Goal: Task Accomplishment & Management: Complete application form

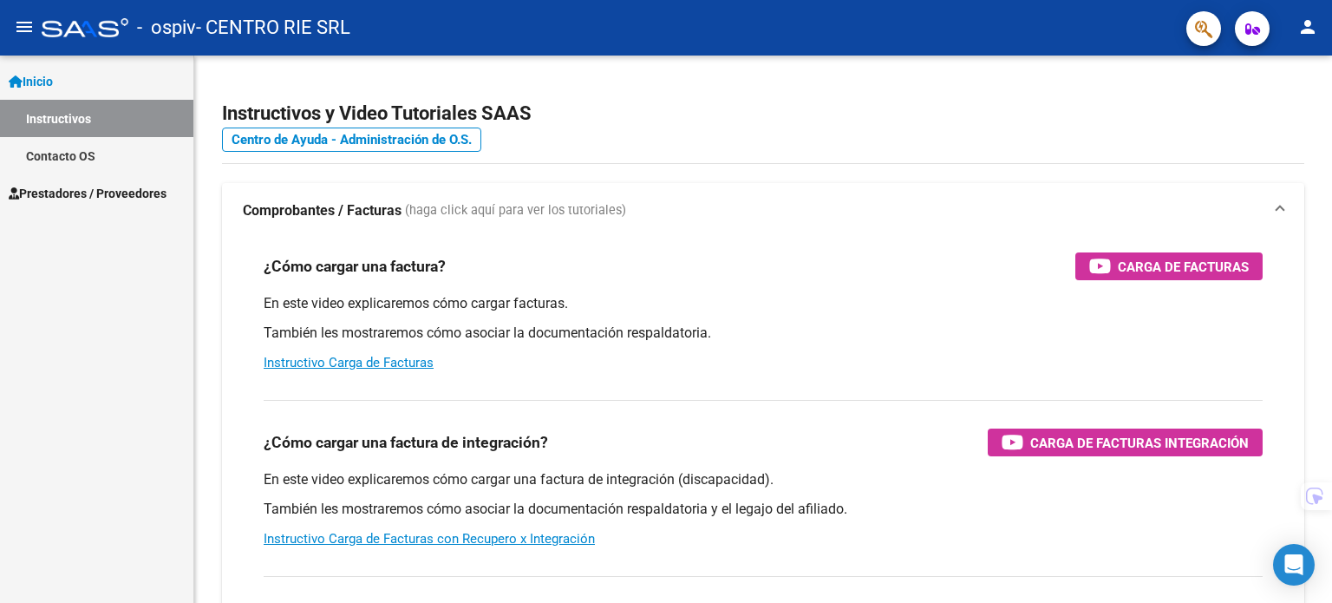
click at [64, 194] on span "Prestadores / Proveedores" at bounding box center [88, 193] width 158 height 19
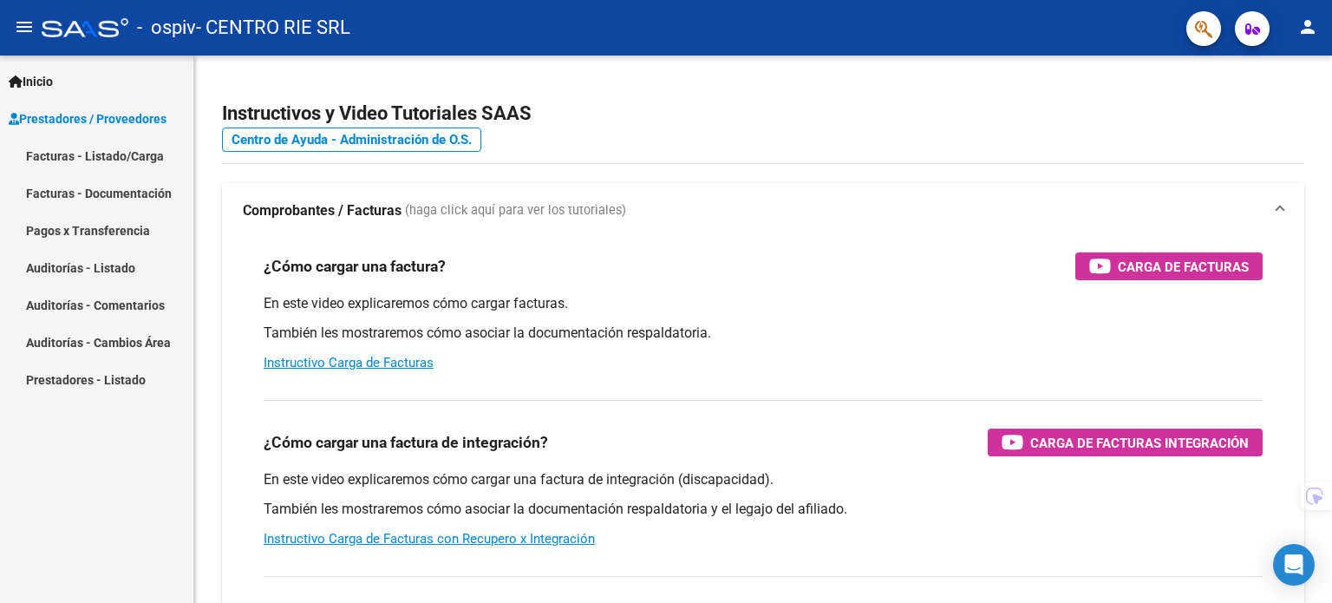
click at [81, 138] on link "Facturas - Listado/Carga" at bounding box center [96, 155] width 193 height 37
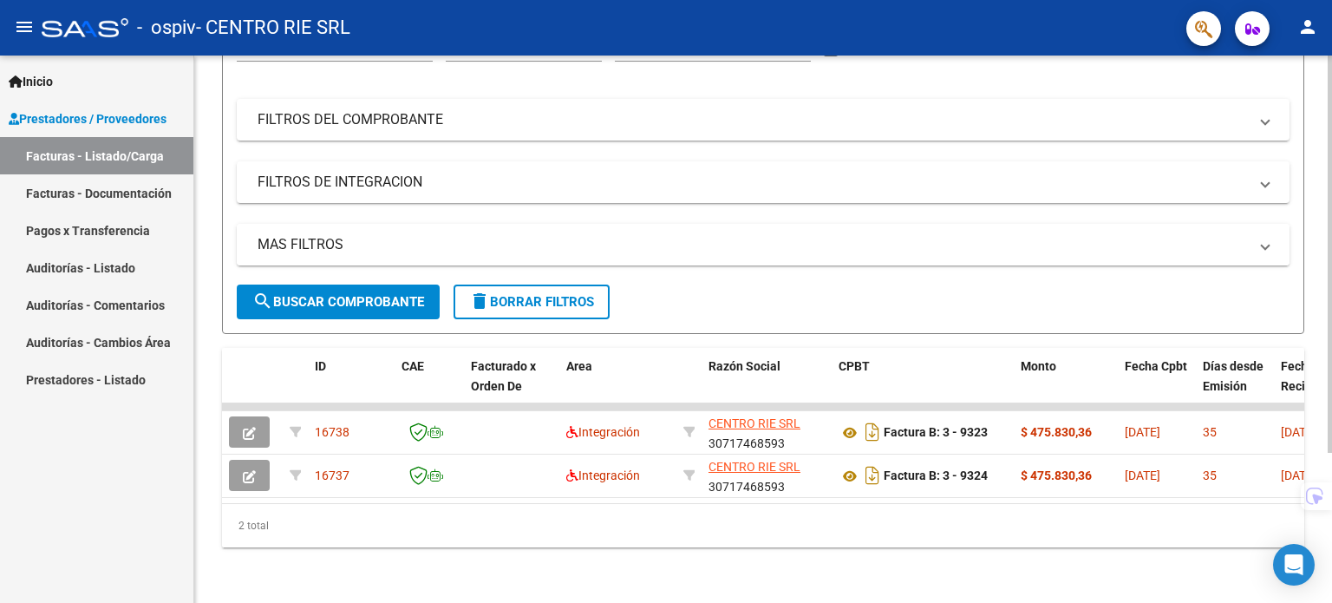
scroll to position [206, 0]
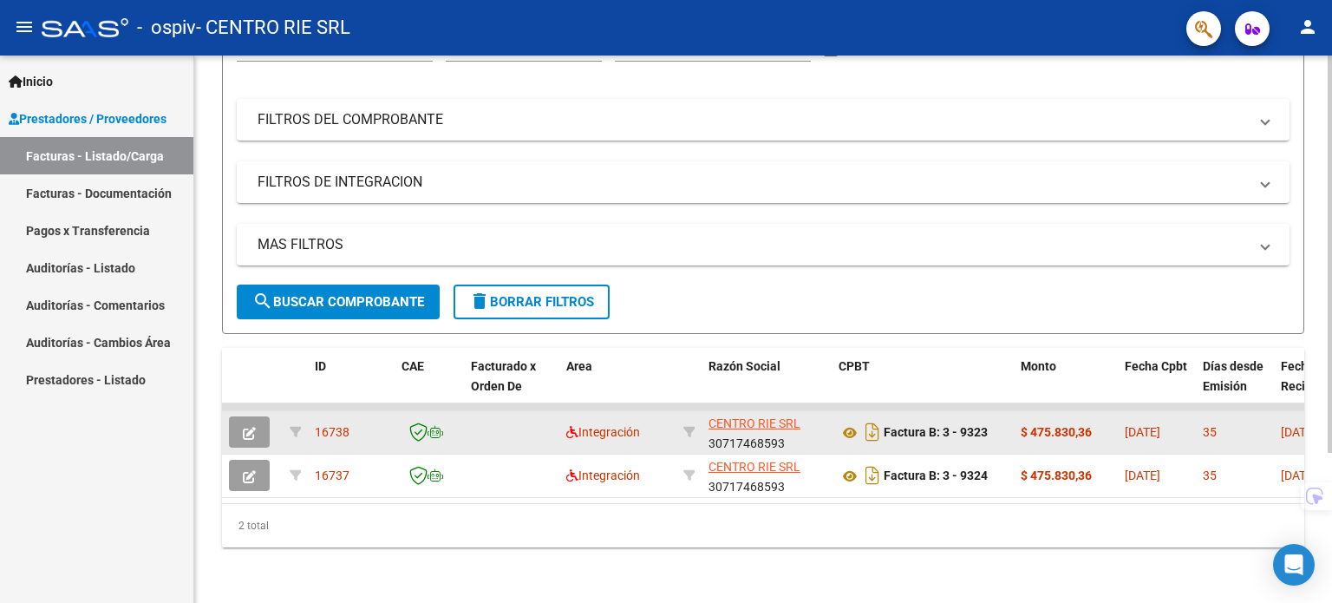
click at [251, 424] on span "button" at bounding box center [249, 432] width 13 height 16
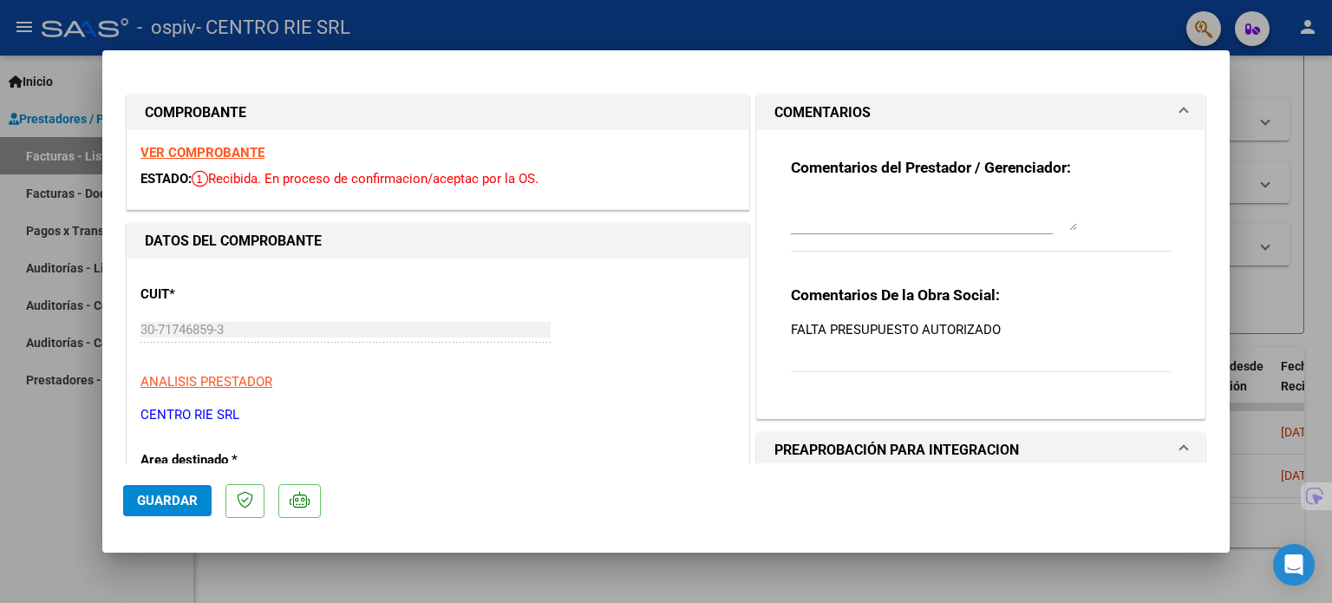
click at [925, 322] on p "FALTA PRESUPUESTO AUTORIZADO" at bounding box center [981, 329] width 380 height 19
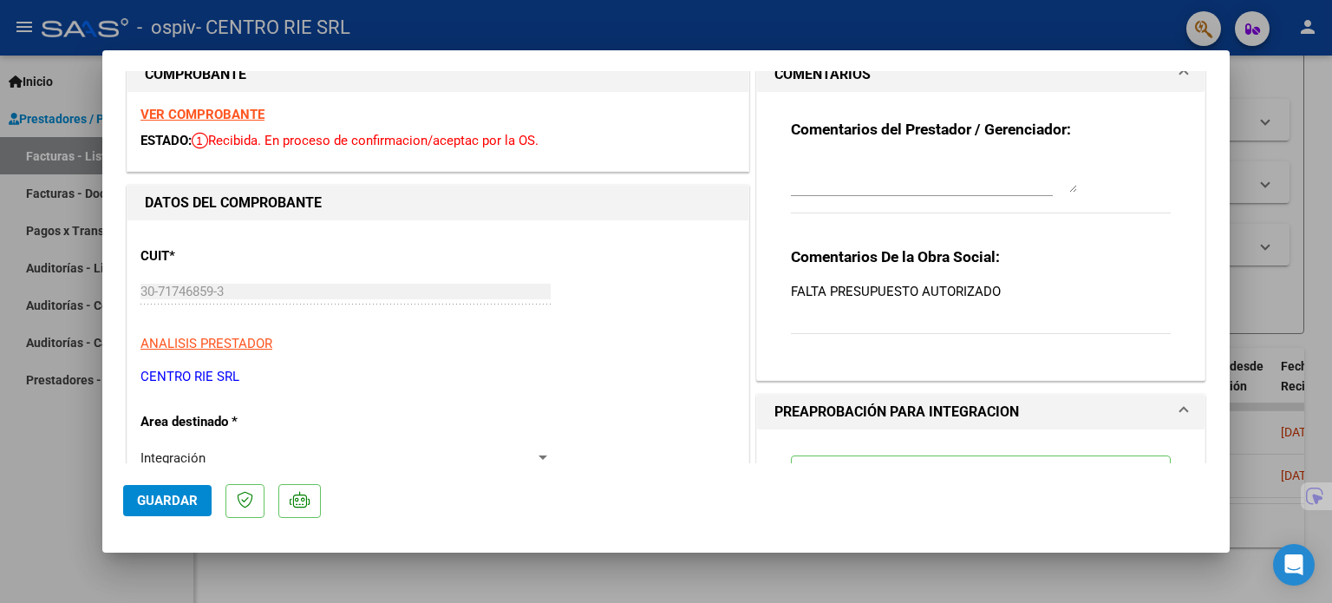
scroll to position [0, 0]
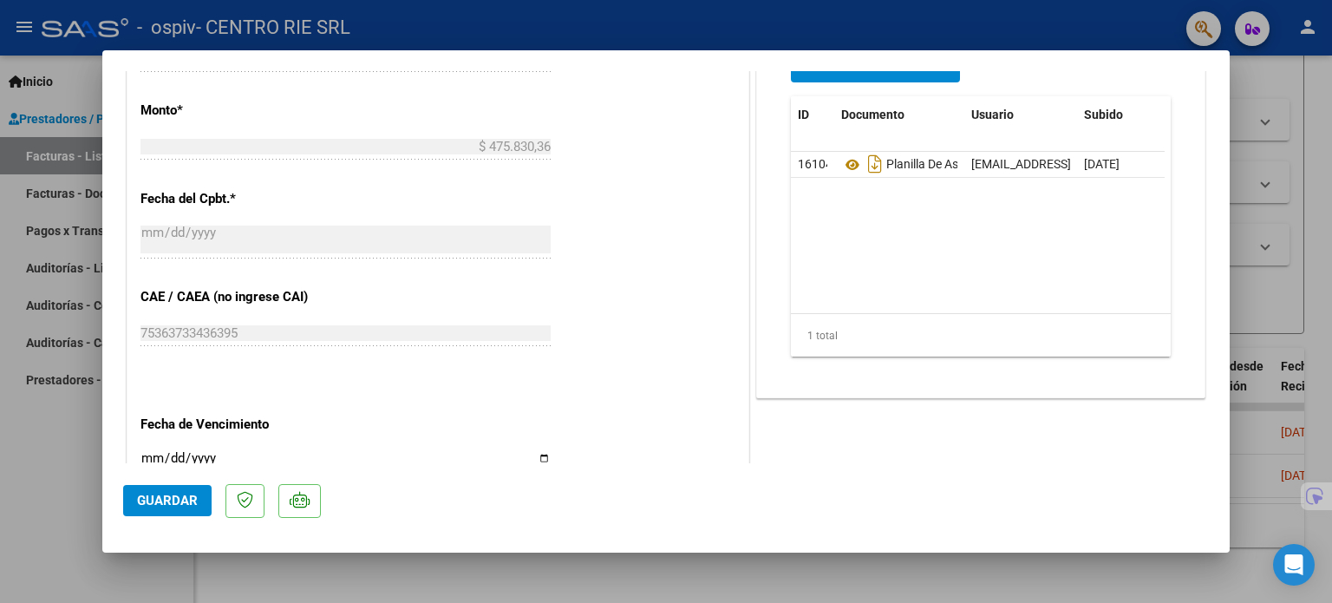
click at [1331, 220] on div at bounding box center [666, 301] width 1332 height 603
type input "$ 0,00"
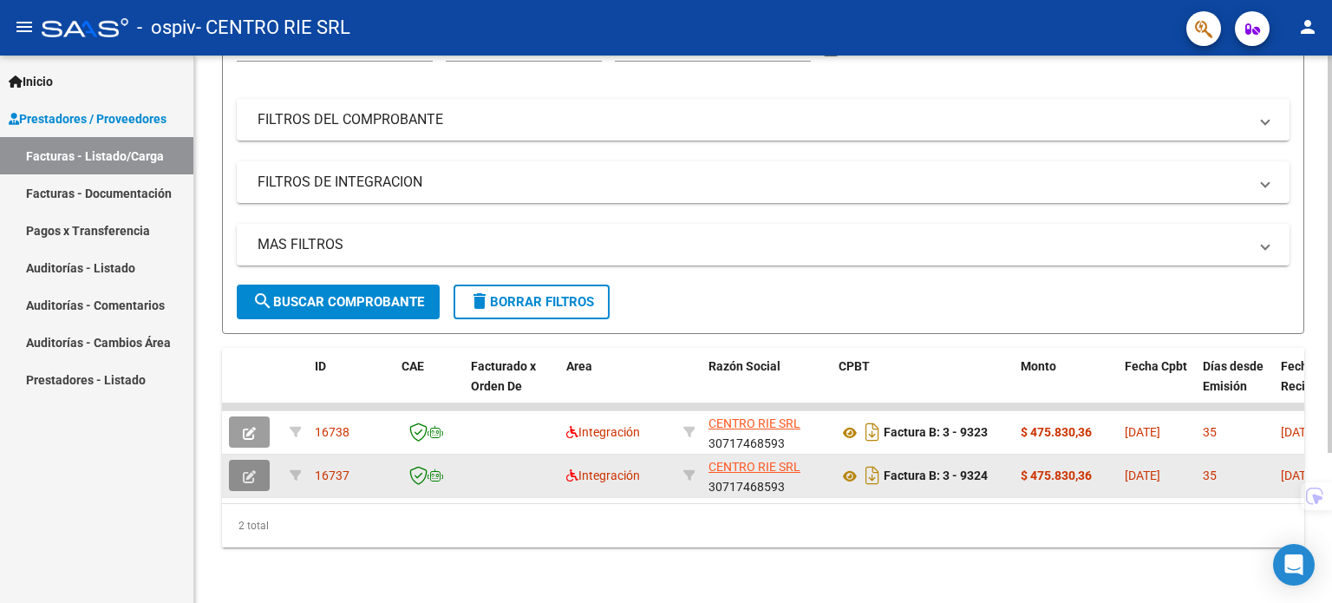
click at [263, 464] on button "button" at bounding box center [249, 474] width 41 height 31
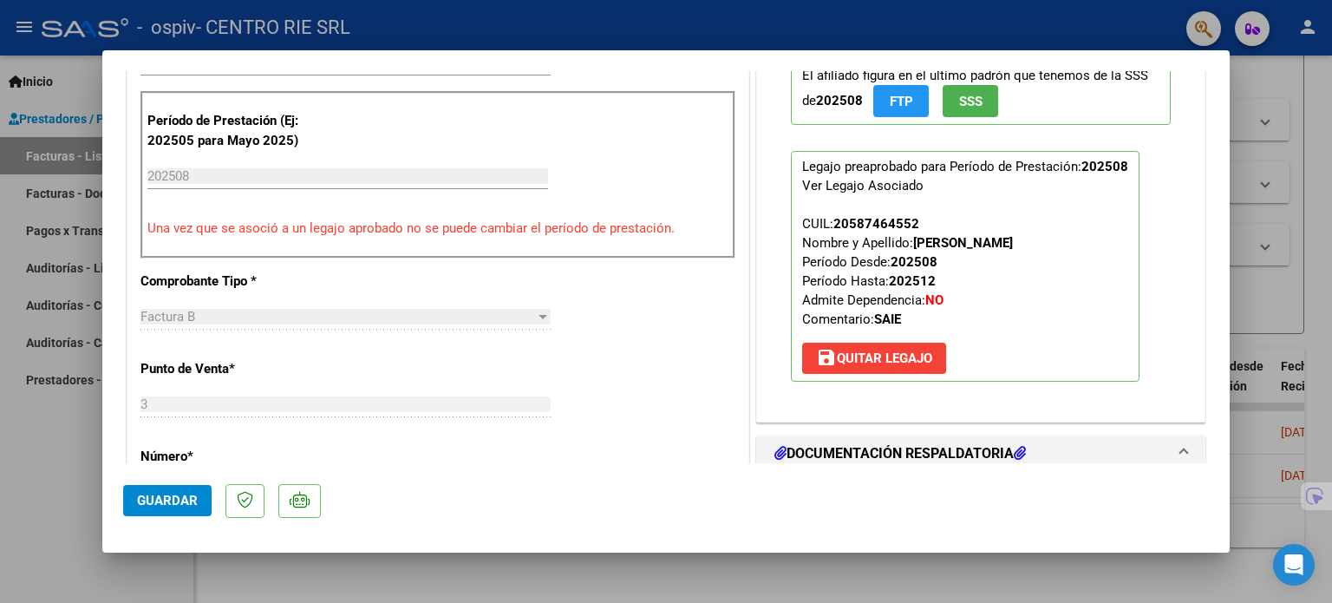
click at [1267, 183] on div at bounding box center [666, 301] width 1332 height 603
type input "$ 0,00"
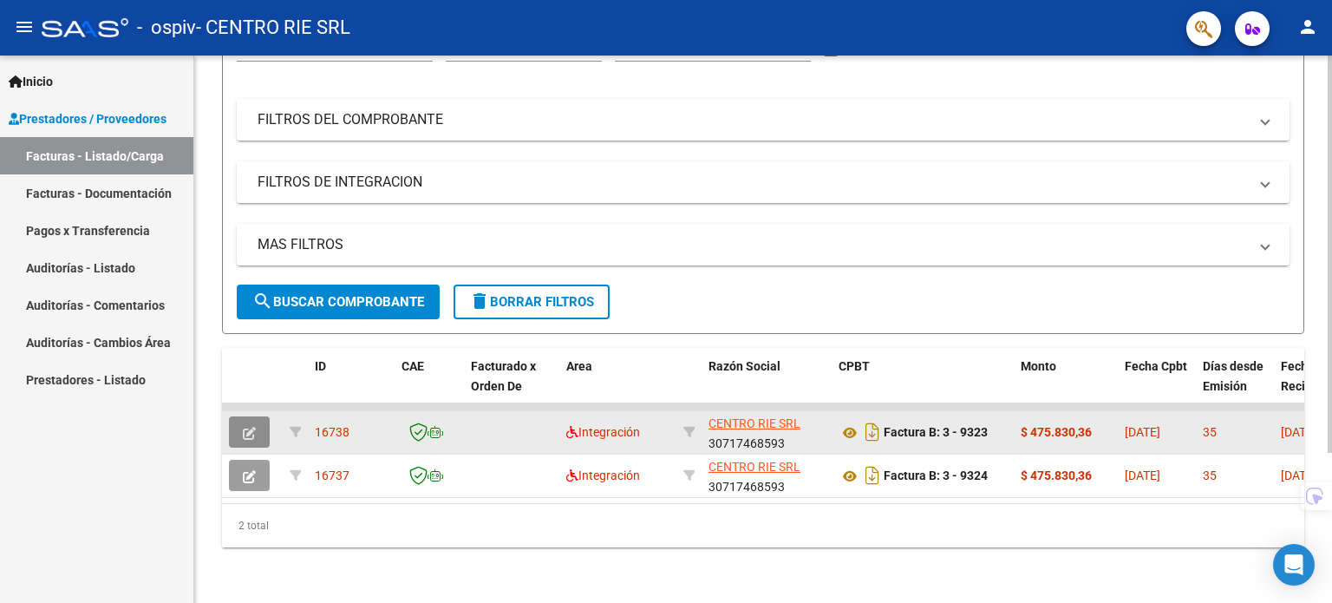
click at [262, 417] on button "button" at bounding box center [249, 431] width 41 height 31
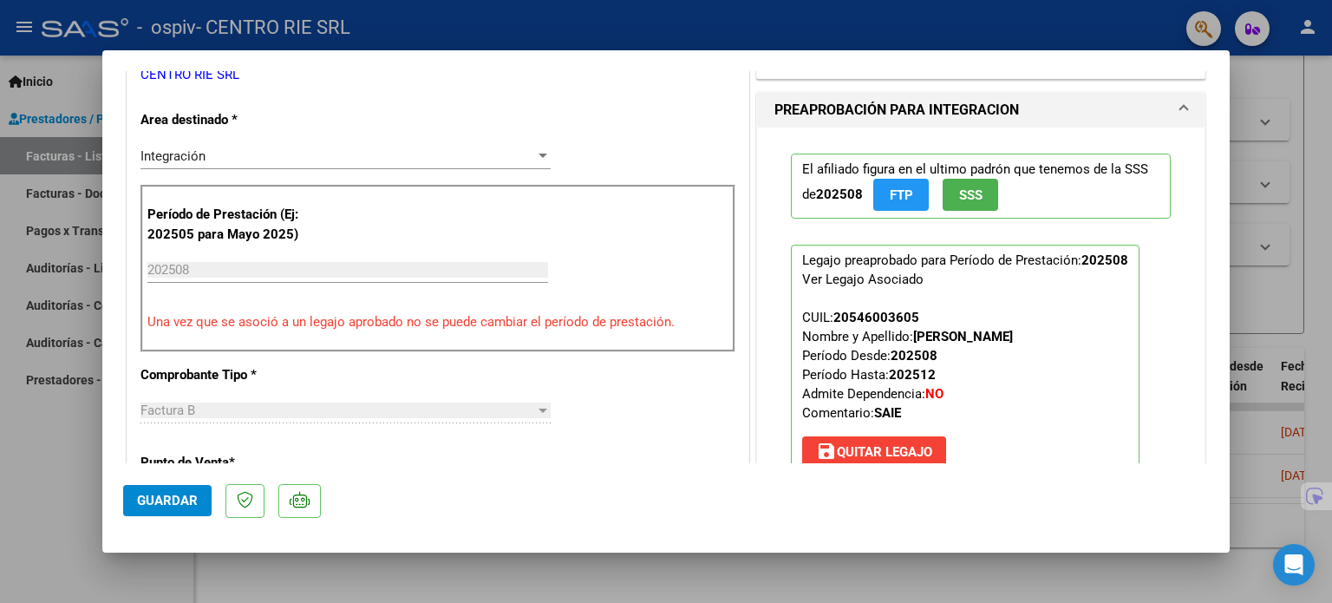
scroll to position [347, 0]
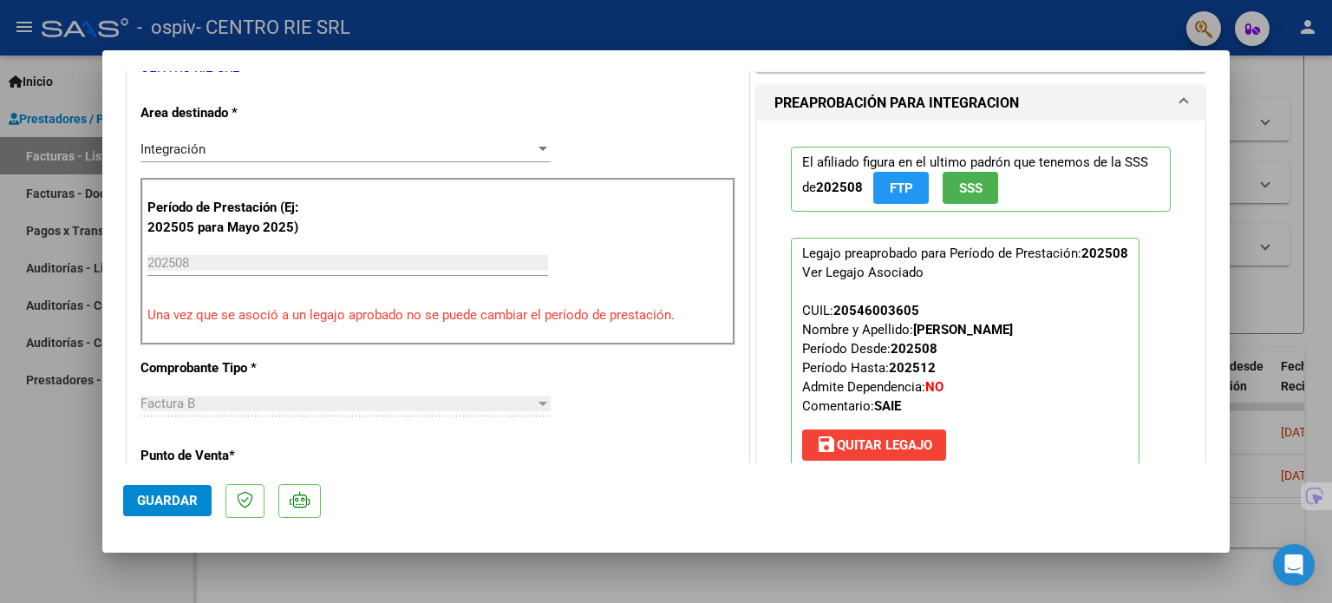
drag, startPoint x: 1085, startPoint y: 324, endPoint x: 909, endPoint y: 325, distance: 176.9
click at [909, 325] on p "Legajo preaprobado para Período de Prestación: 202508 Ver Legajo Asociado CUIL:…" at bounding box center [965, 353] width 349 height 231
copy strong "[PERSON_NAME]"
click at [1286, 204] on div at bounding box center [666, 301] width 1332 height 603
type input "$ 0,00"
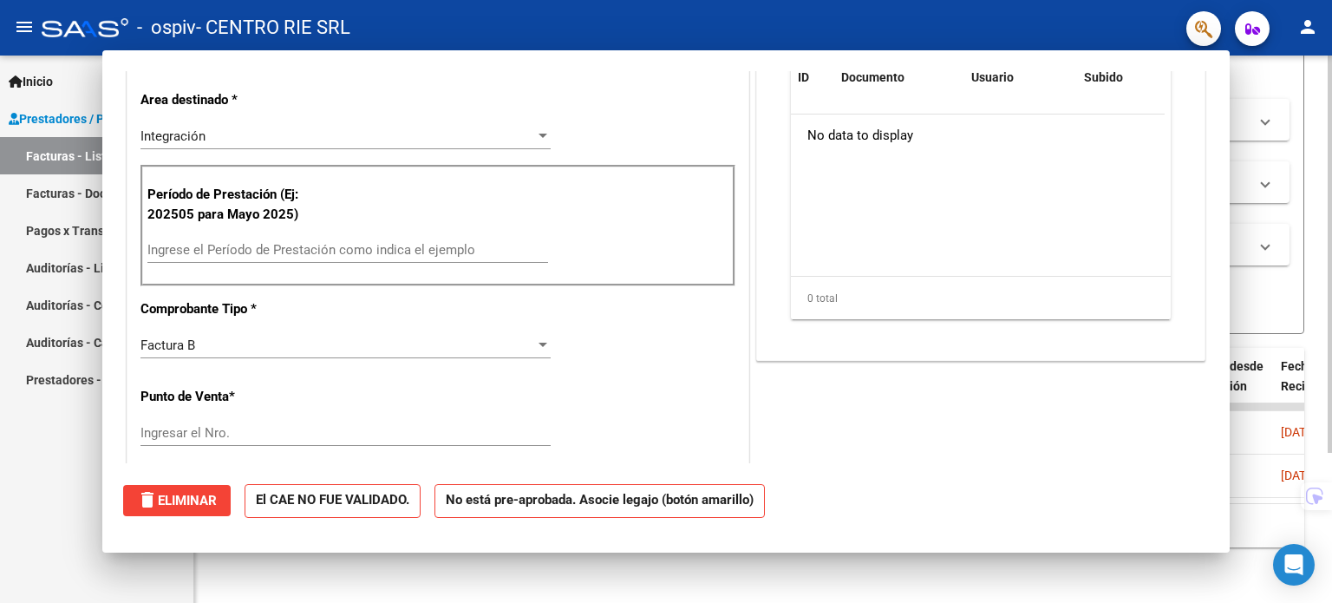
scroll to position [333, 0]
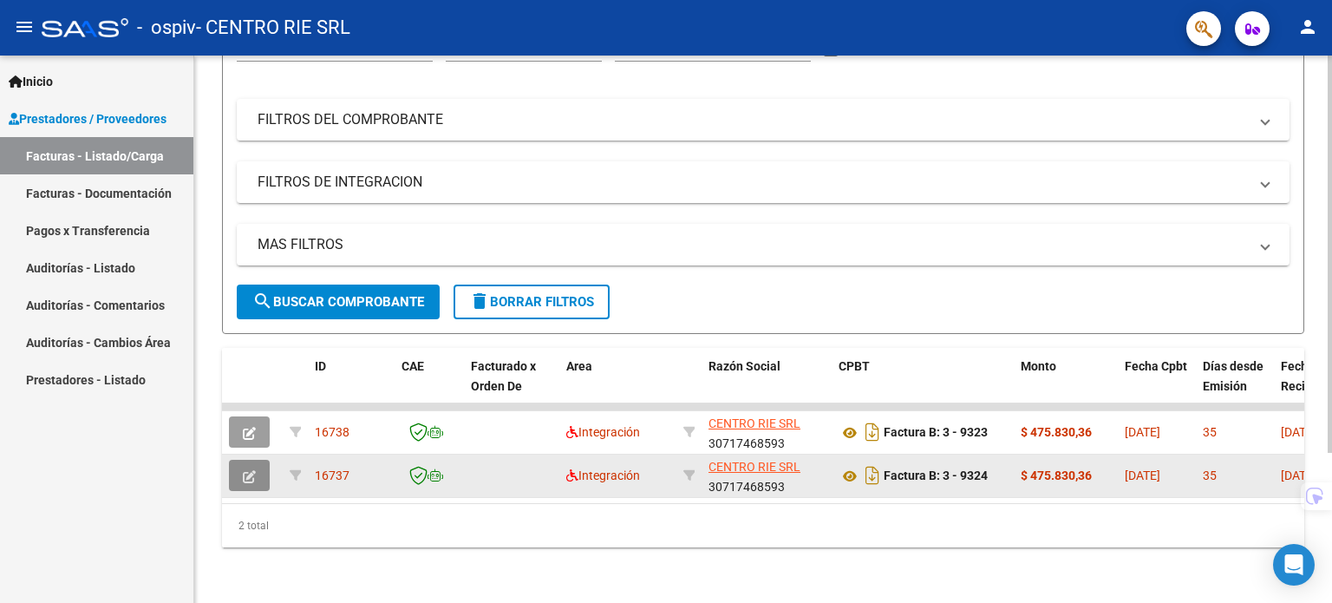
click at [262, 460] on button "button" at bounding box center [249, 474] width 41 height 31
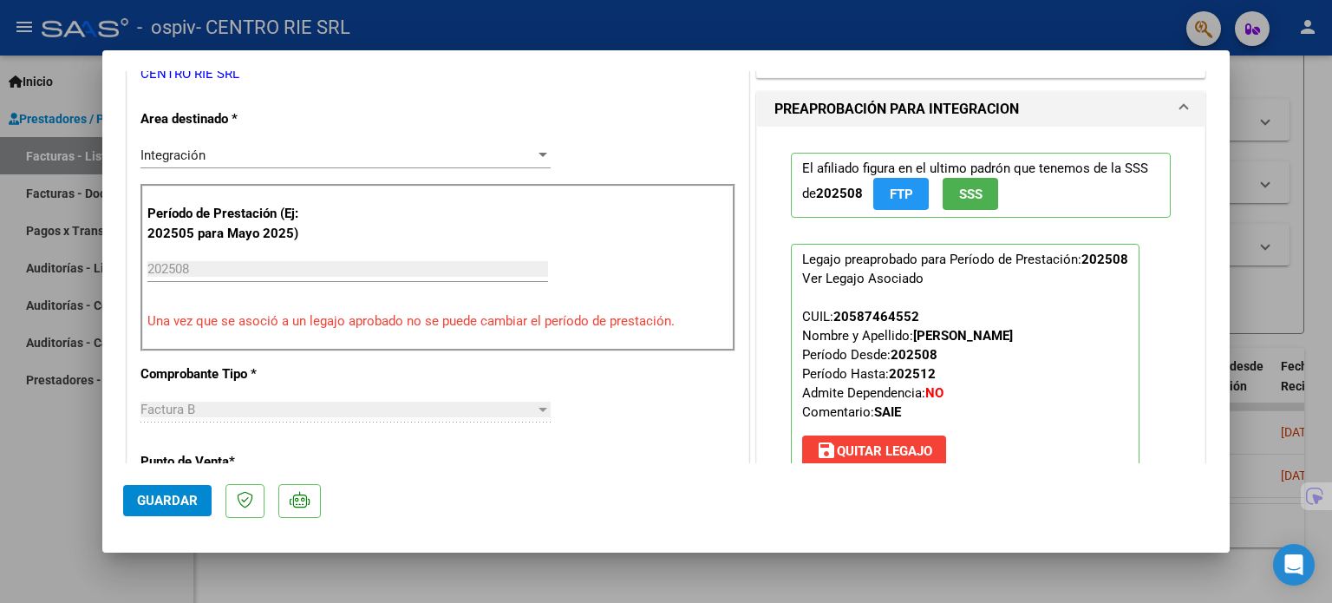
scroll to position [347, 0]
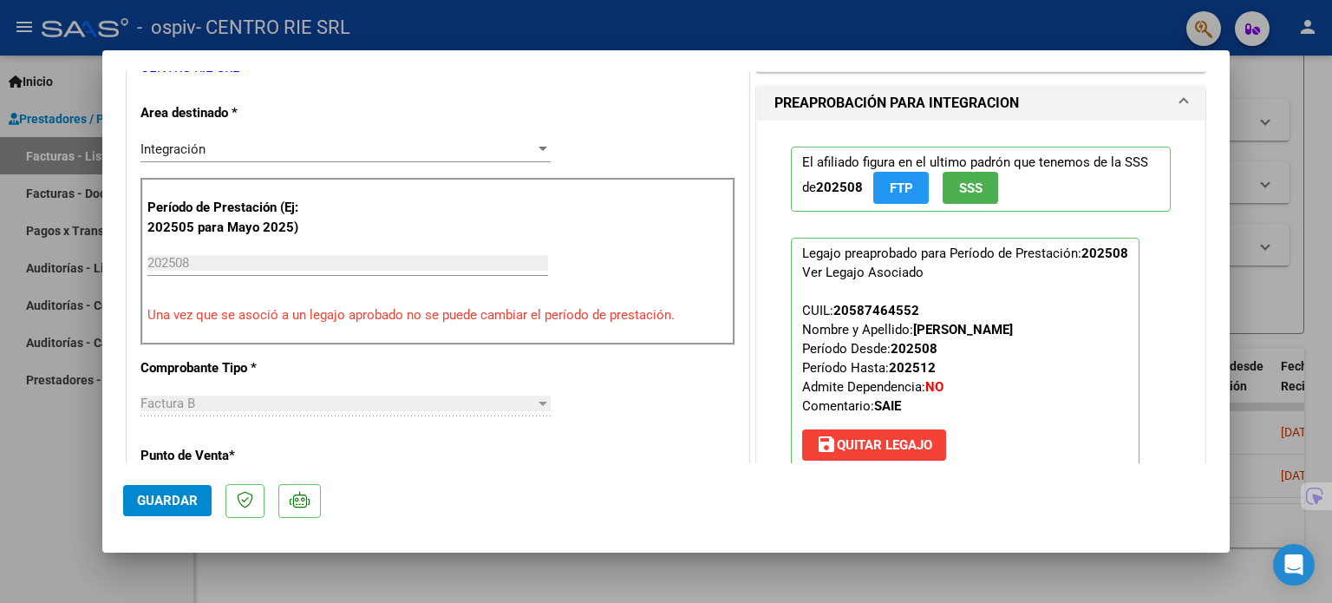
drag, startPoint x: 907, startPoint y: 327, endPoint x: 1078, endPoint y: 329, distance: 170.8
click at [1078, 329] on p "Legajo preaprobado para Período de Prestación: 202508 Ver Legajo Asociado CUIL:…" at bounding box center [965, 353] width 349 height 231
copy strong "[PERSON_NAME]"
click at [1267, 113] on div at bounding box center [666, 301] width 1332 height 603
type input "$ 0,00"
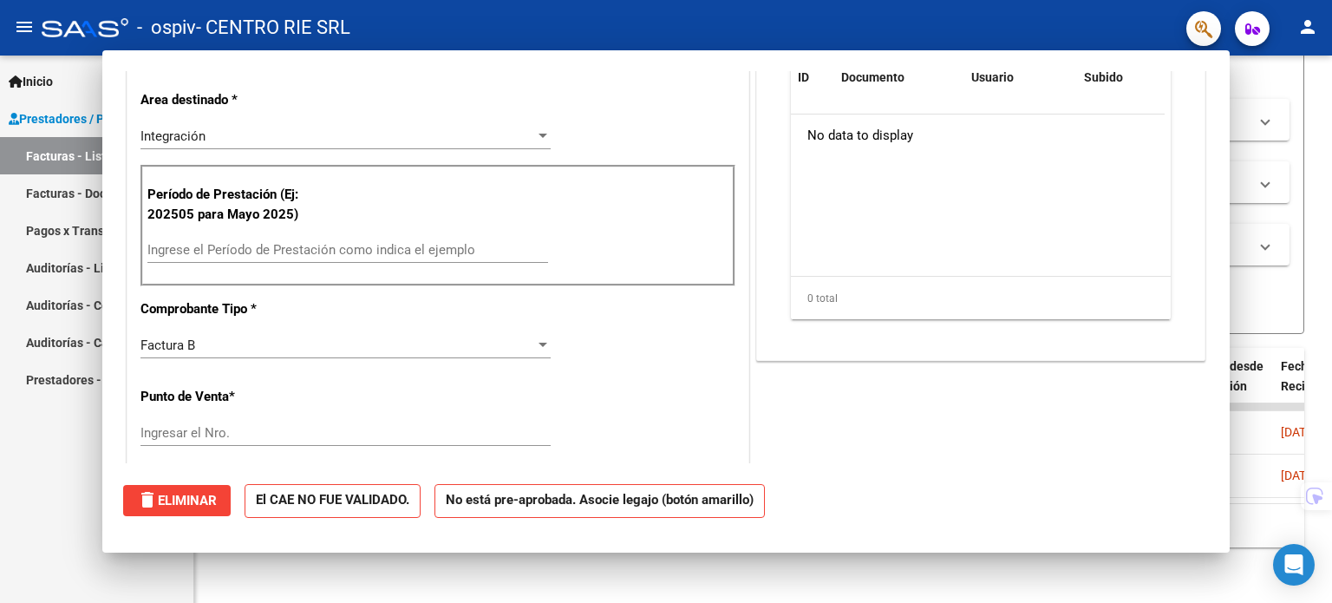
scroll to position [333, 0]
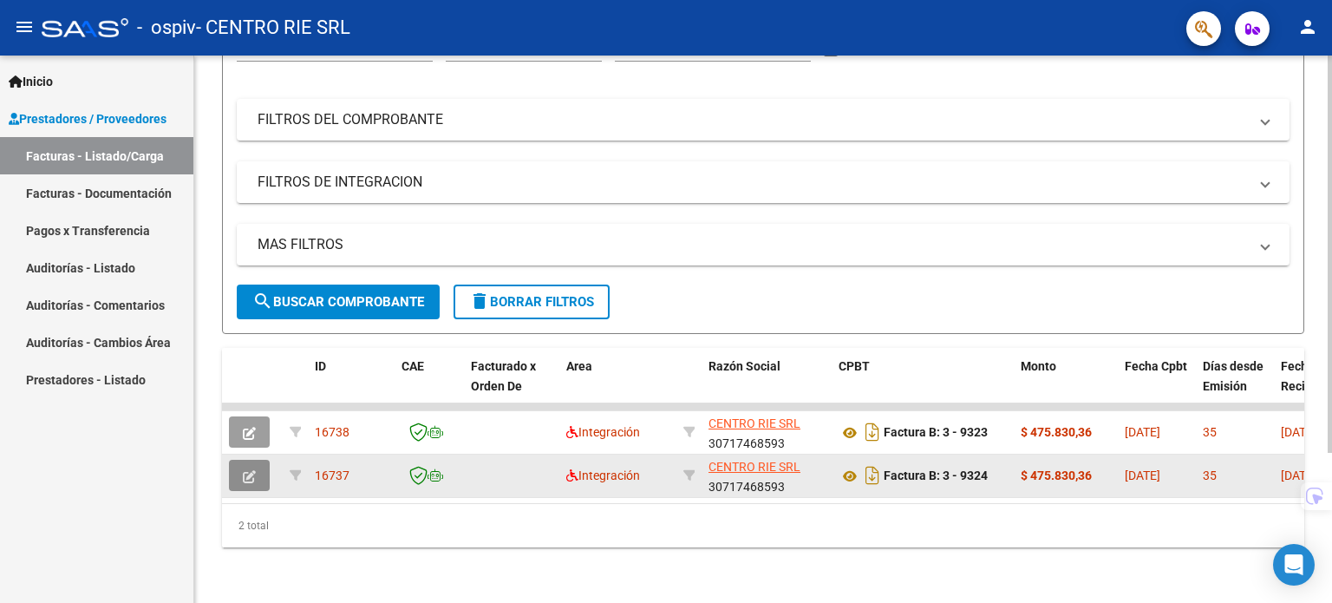
click at [257, 473] on button "button" at bounding box center [249, 474] width 41 height 31
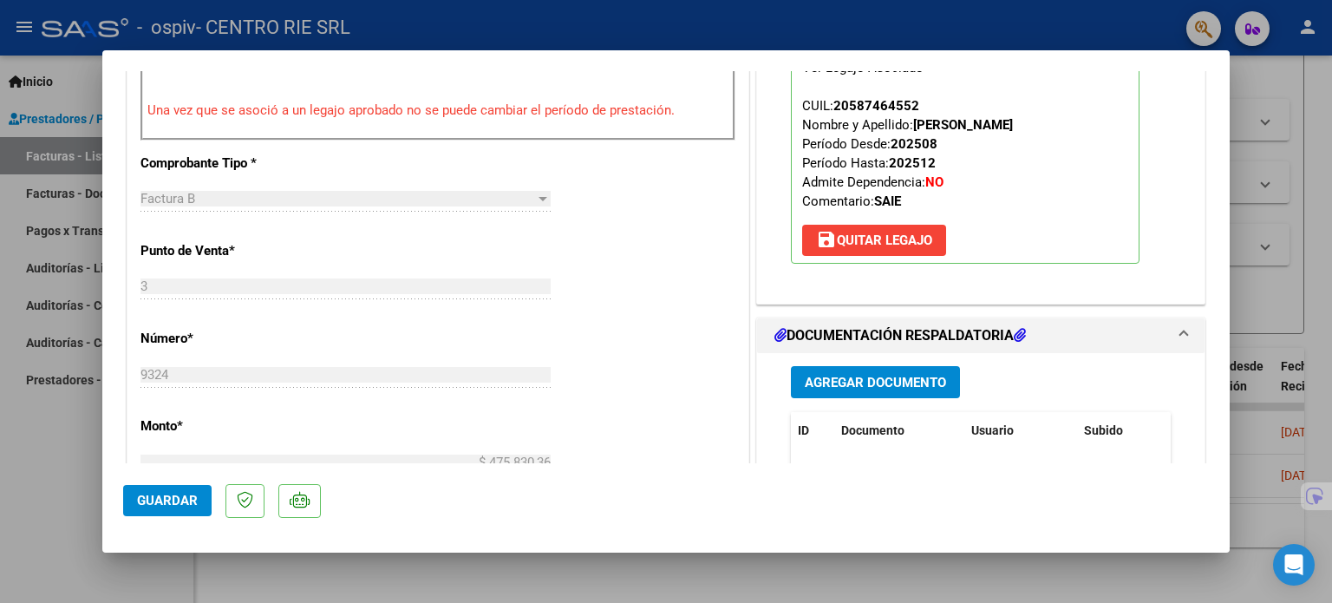
scroll to position [607, 0]
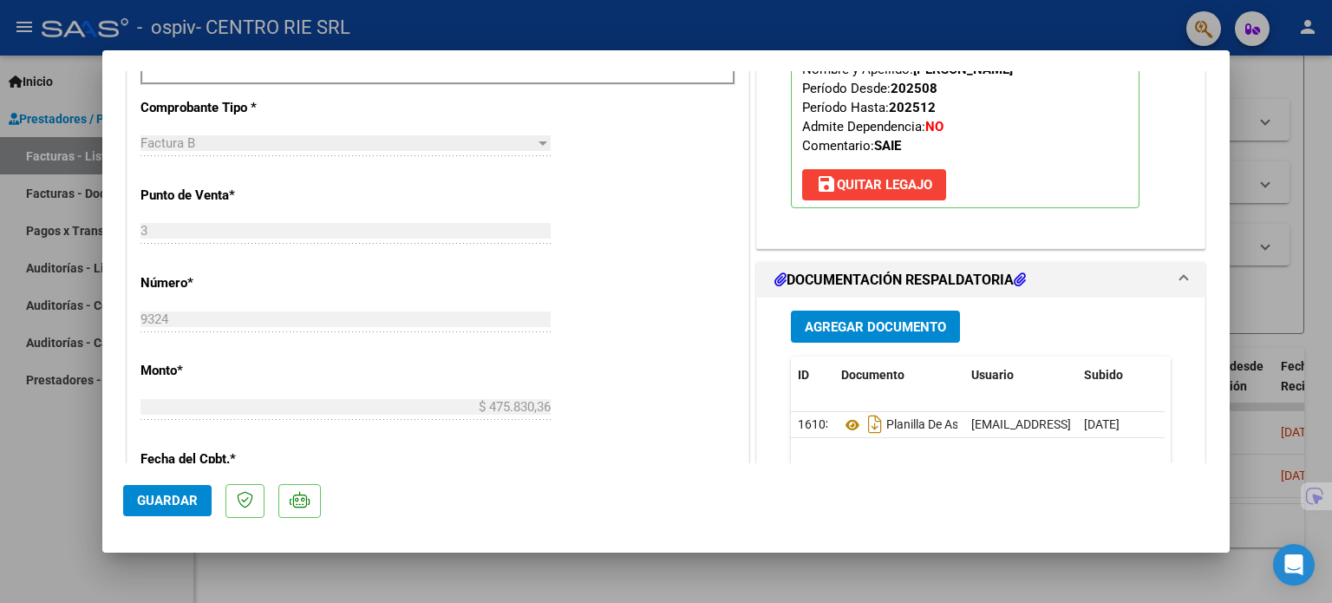
click at [853, 312] on button "Agregar Documento" at bounding box center [875, 326] width 169 height 32
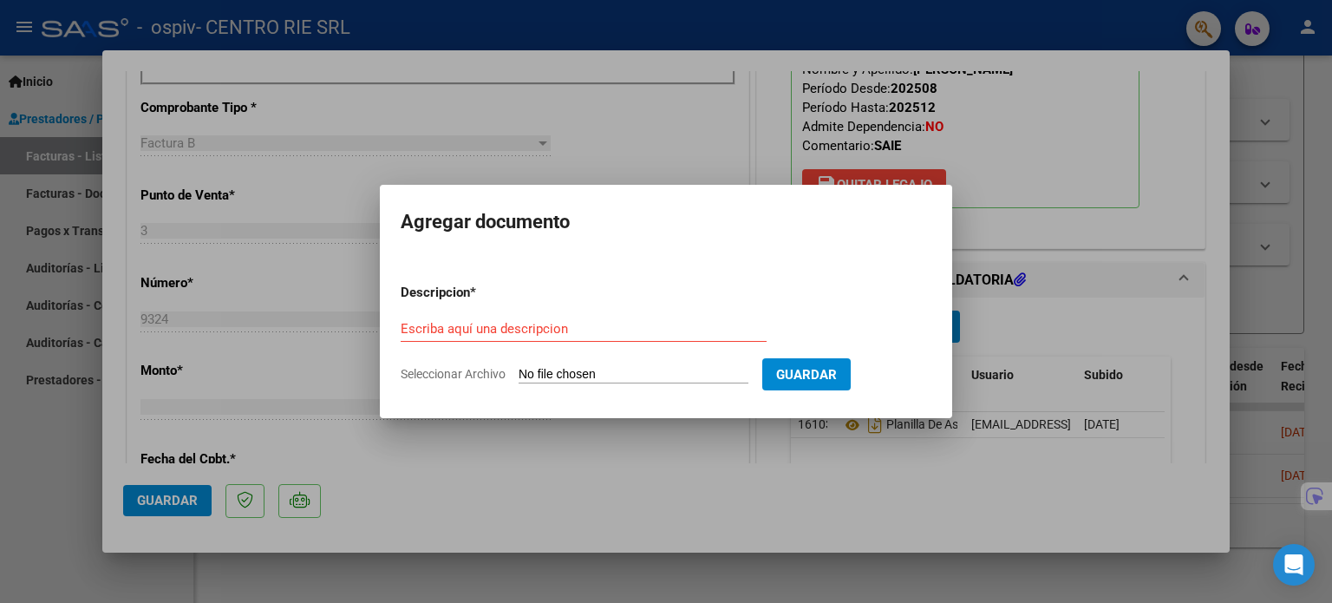
click at [614, 345] on div "Escriba aquí una descripcion" at bounding box center [584, 337] width 366 height 42
click at [588, 372] on input "Seleccionar Archivo" at bounding box center [633, 375] width 230 height 16
type input "C:\fakepath\2818 - [PERSON_NAME] - Autorizacion.pdf"
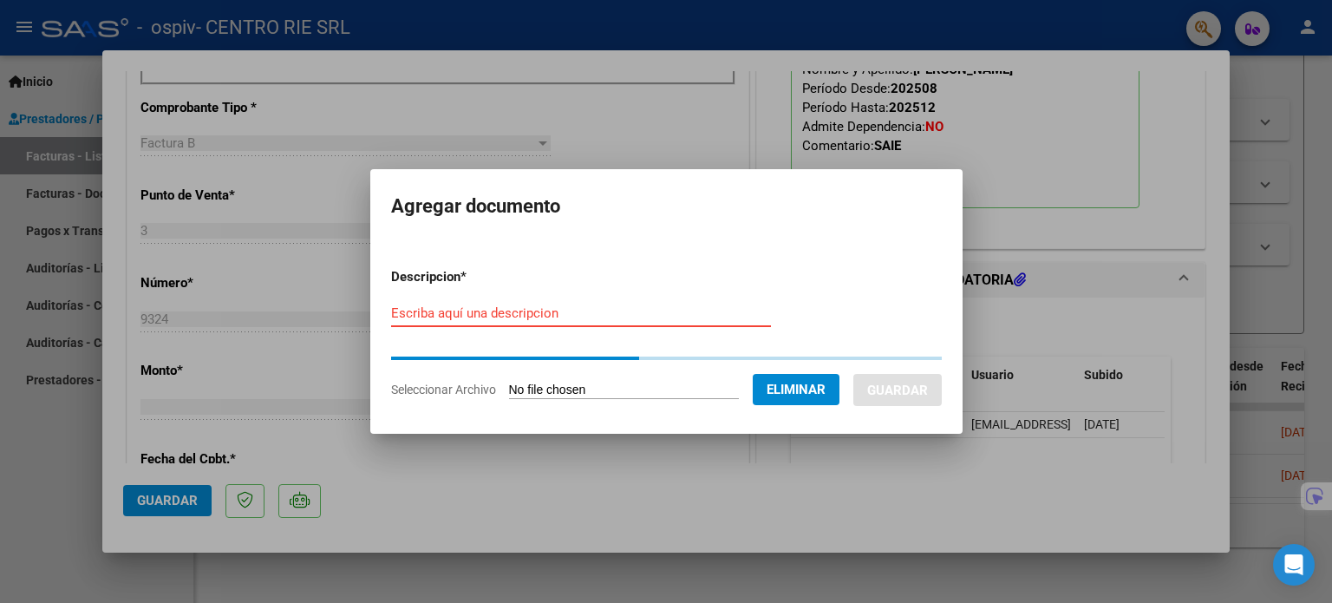
click at [477, 316] on input "Escriba aquí una descripcion" at bounding box center [581, 313] width 380 height 16
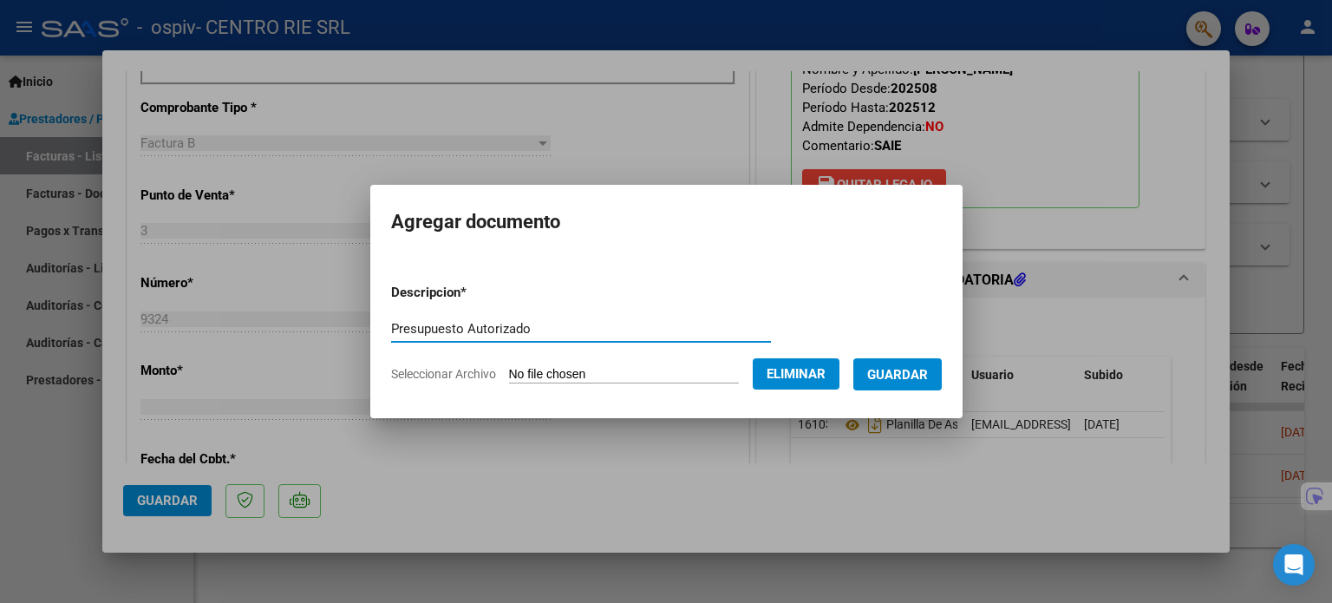
type input "Presupuesto Autorizado"
click at [915, 380] on span "Guardar" at bounding box center [897, 375] width 61 height 16
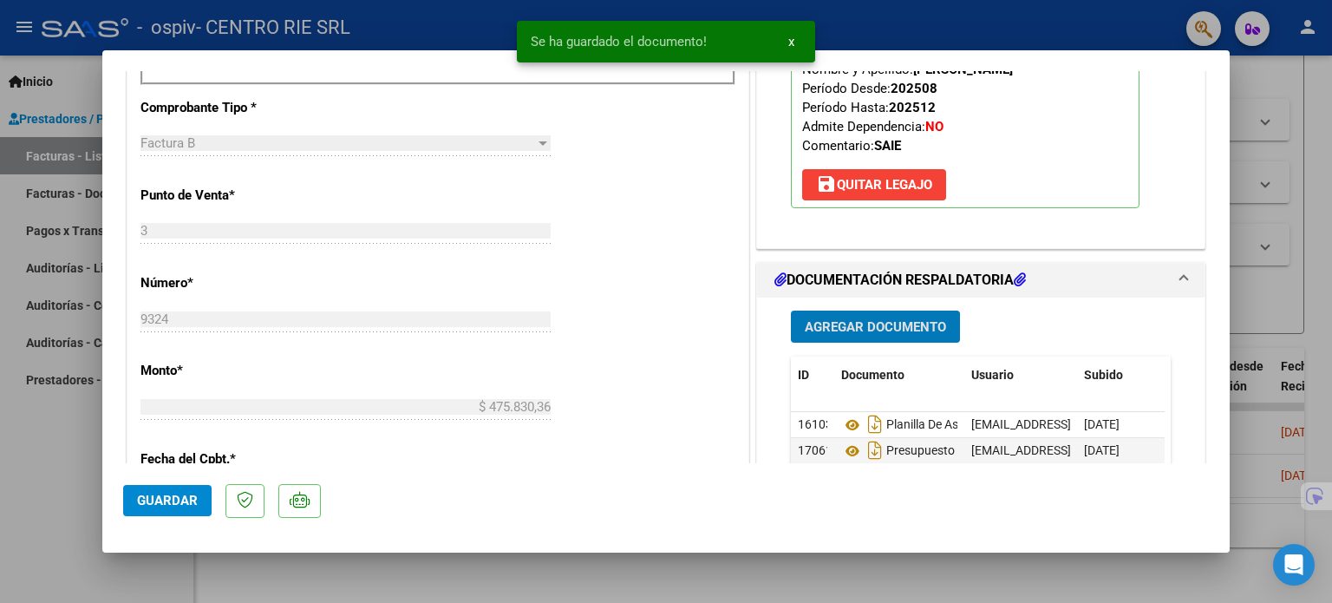
click at [156, 501] on span "Guardar" at bounding box center [167, 500] width 61 height 16
click at [69, 474] on div at bounding box center [666, 301] width 1332 height 603
type input "$ 0,00"
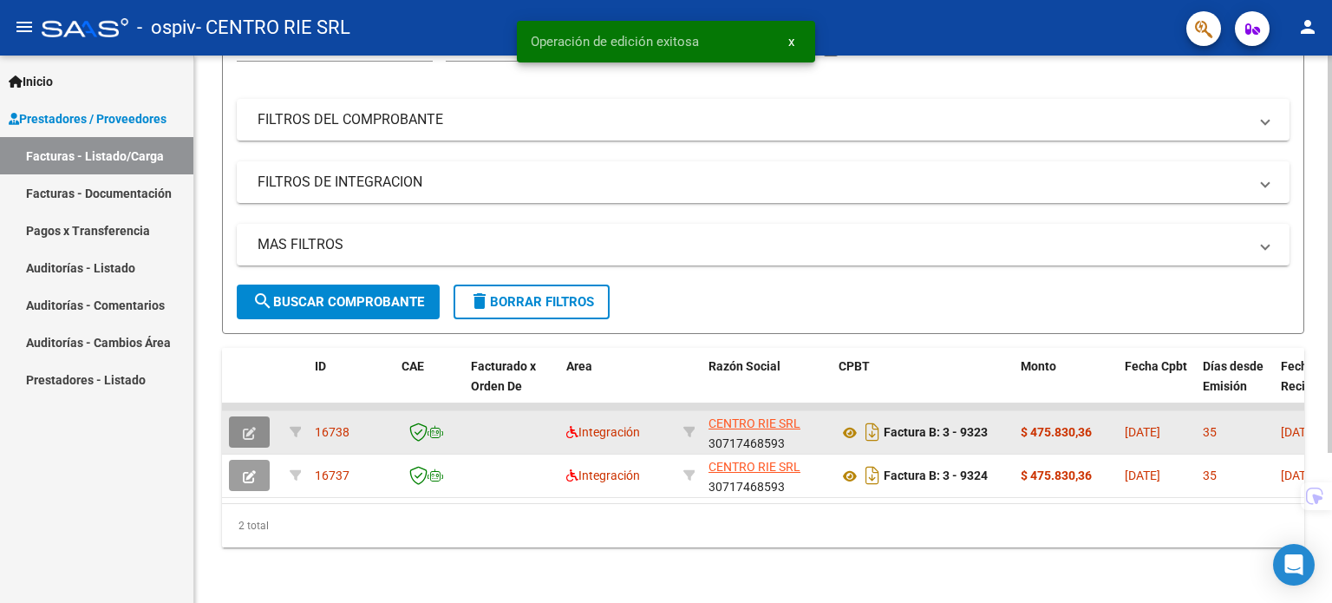
click at [255, 427] on icon "button" at bounding box center [249, 433] width 13 height 13
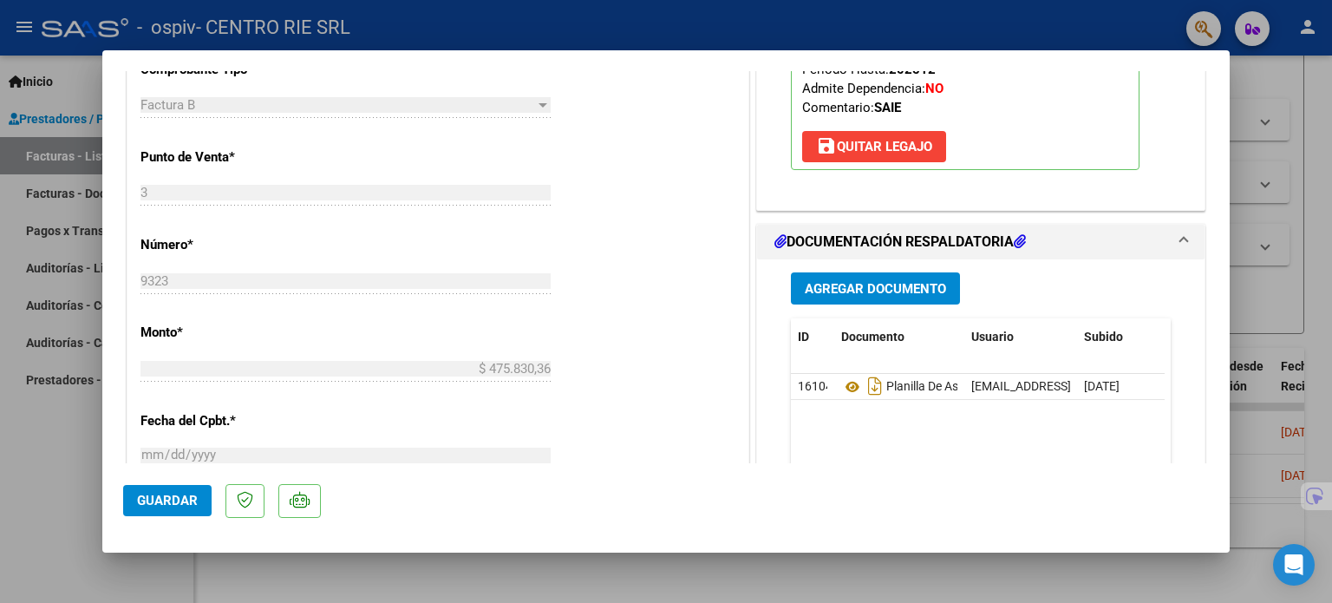
scroll to position [694, 0]
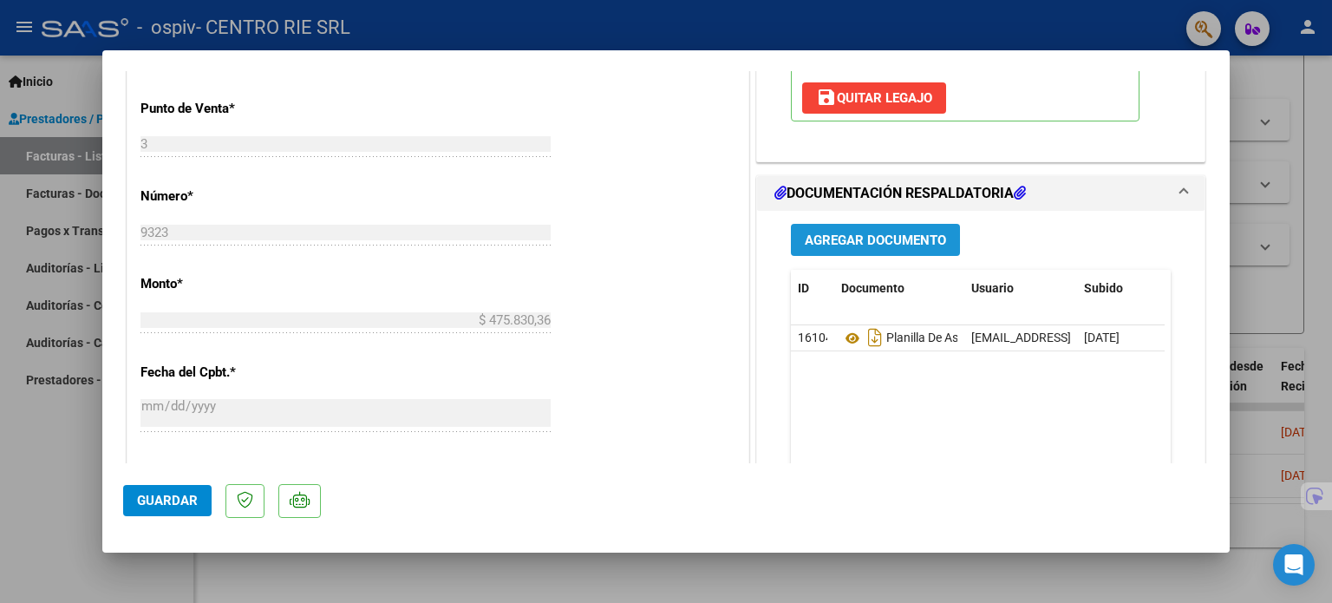
click at [912, 242] on span "Agregar Documento" at bounding box center [874, 240] width 141 height 16
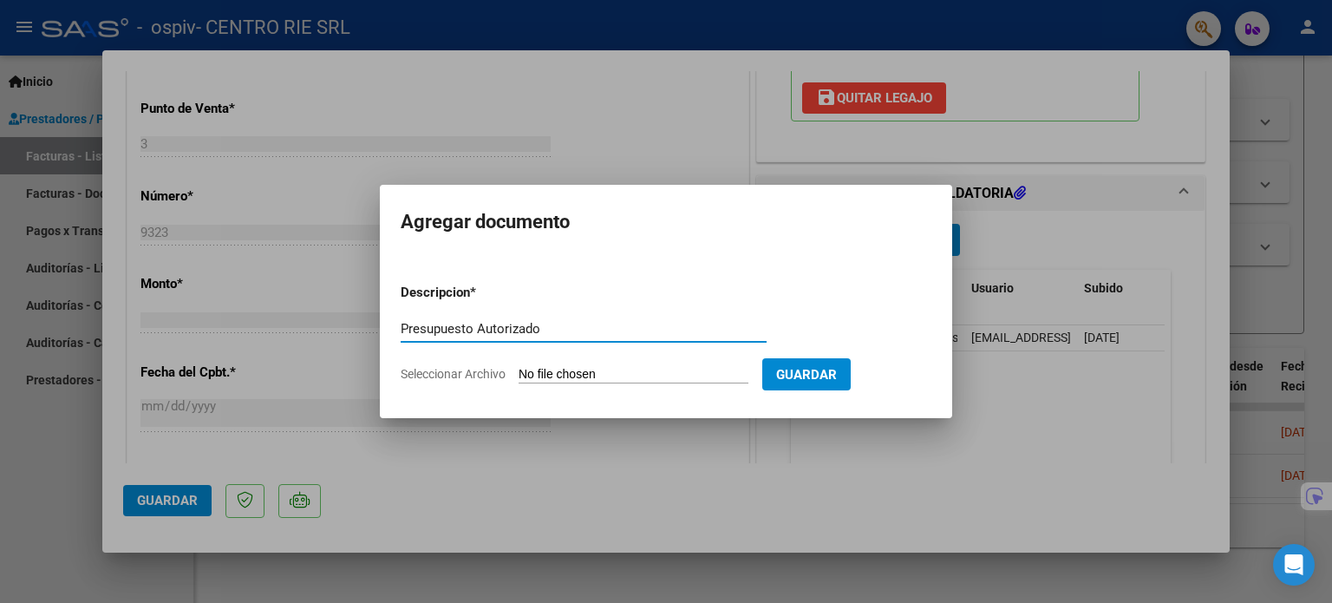
type input "Presupuesto Autorizado"
click at [589, 368] on input "Seleccionar Archivo" at bounding box center [633, 375] width 230 height 16
type input "C:\fakepath\2911 - [PERSON_NAME] - Autorizacion.pdf"
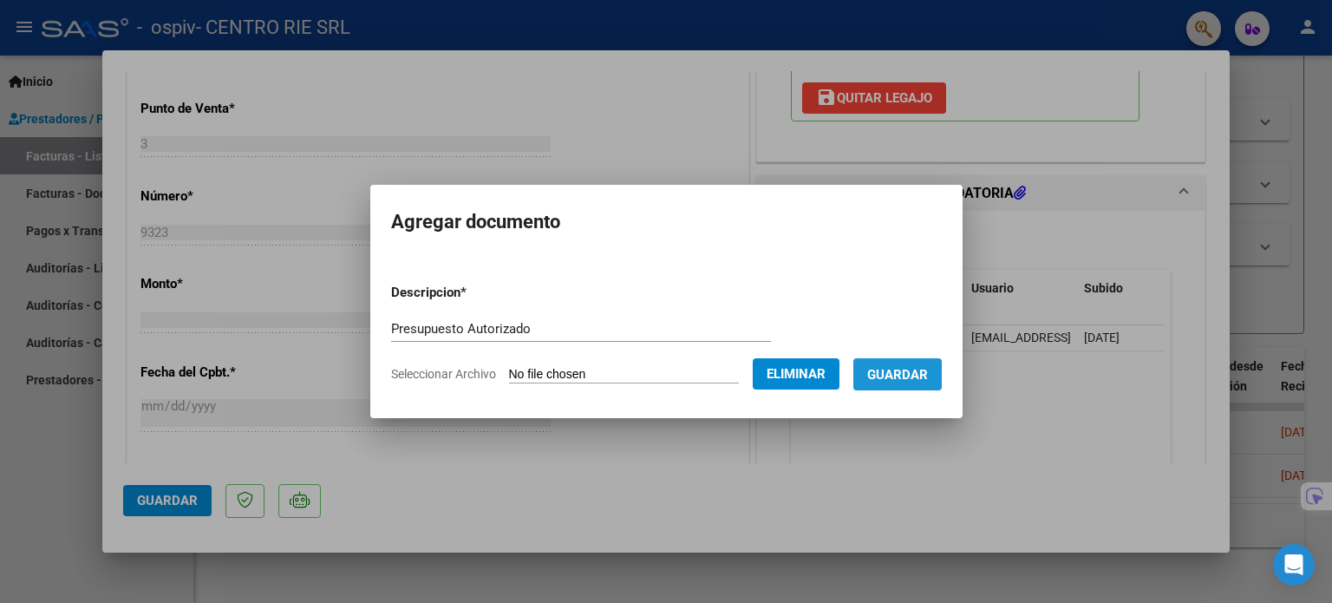
click at [906, 373] on span "Guardar" at bounding box center [897, 375] width 61 height 16
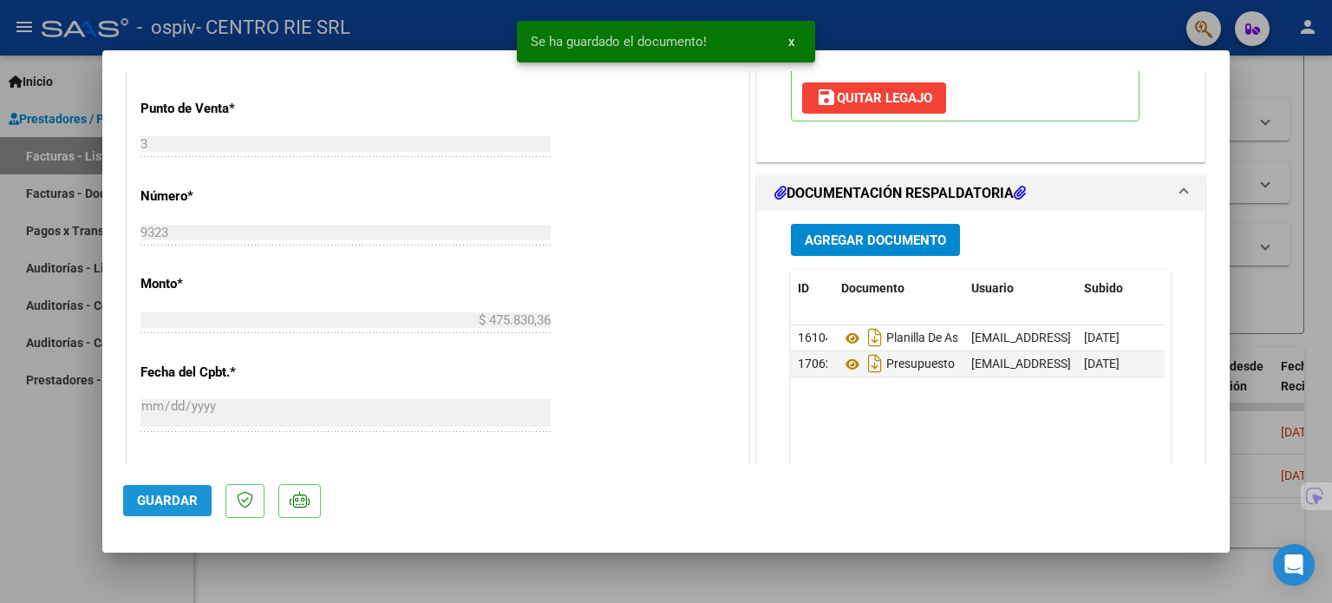
click at [177, 489] on button "Guardar" at bounding box center [167, 500] width 88 height 31
click at [77, 494] on div at bounding box center [666, 301] width 1332 height 603
type input "$ 0,00"
